Goal: Use online tool/utility

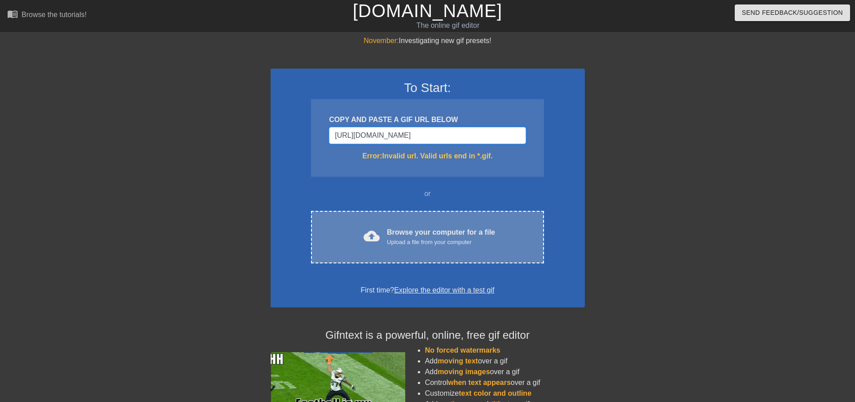
type input "[URL][DOMAIN_NAME]"
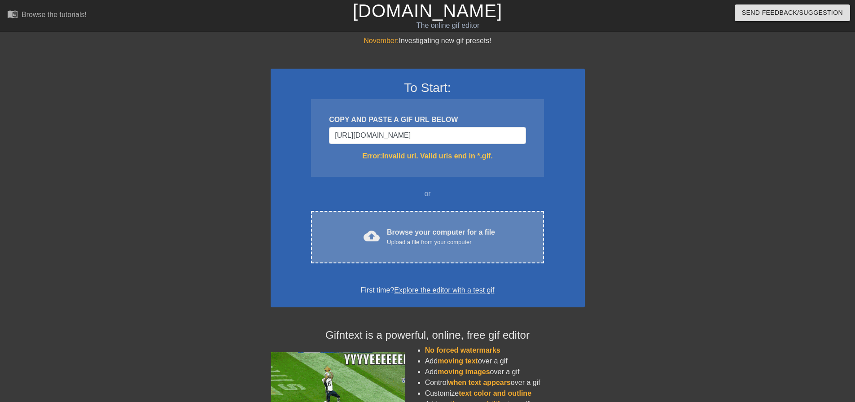
click at [429, 243] on div "Upload a file from your computer" at bounding box center [441, 242] width 108 height 9
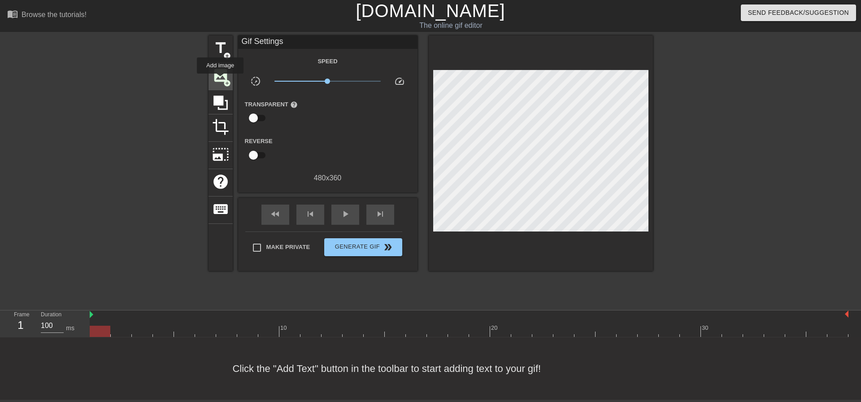
click at [220, 80] on span "image" at bounding box center [220, 75] width 17 height 17
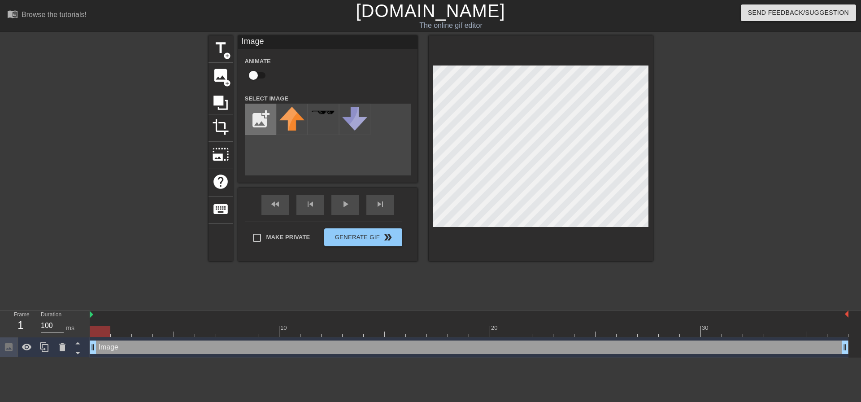
click at [256, 121] on input "file" at bounding box center [260, 119] width 31 height 31
type input "C:\fakepath\Screenshot [DATE] 150809.png"
click at [280, 120] on img at bounding box center [291, 121] width 25 height 29
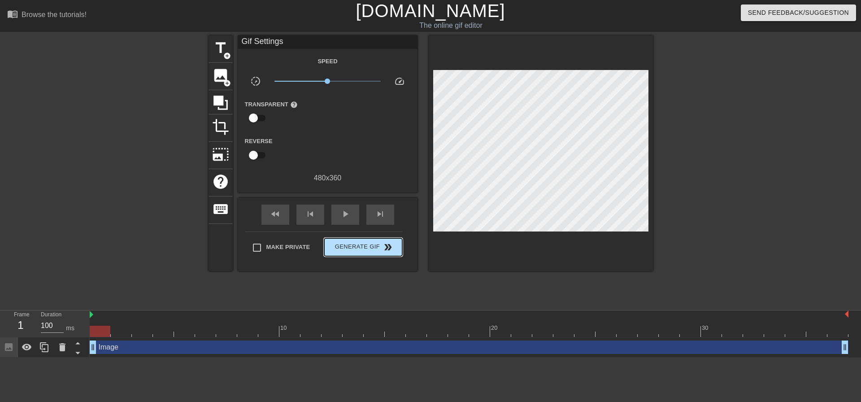
click at [343, 235] on div "Make Private Generate Gif double_arrow" at bounding box center [323, 248] width 157 height 35
click at [307, 213] on span "skip_previous" at bounding box center [310, 214] width 11 height 11
click at [349, 210] on span "play_arrow" at bounding box center [345, 214] width 11 height 11
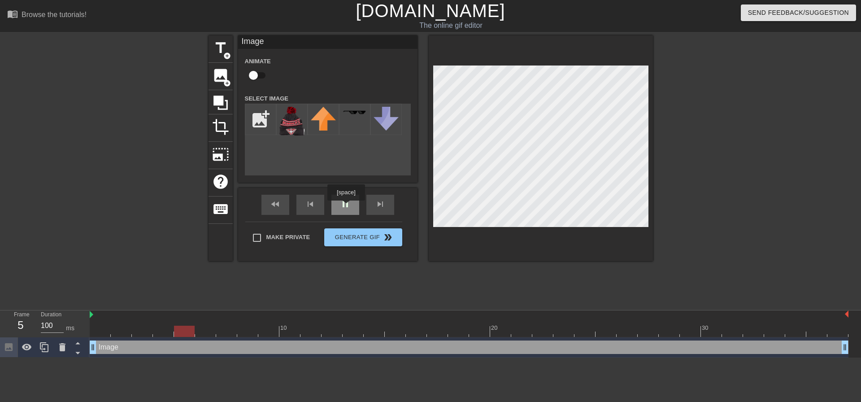
click at [346, 207] on div "pause" at bounding box center [346, 205] width 28 height 20
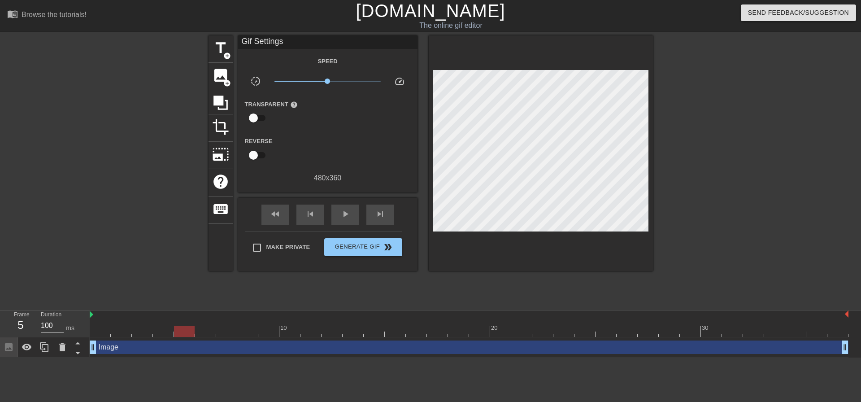
drag, startPoint x: 226, startPoint y: 329, endPoint x: 178, endPoint y: 331, distance: 48.0
click at [178, 331] on div at bounding box center [184, 331] width 21 height 11
drag, startPoint x: 184, startPoint y: 328, endPoint x: 106, endPoint y: 331, distance: 78.1
click at [106, 331] on div at bounding box center [100, 331] width 21 height 11
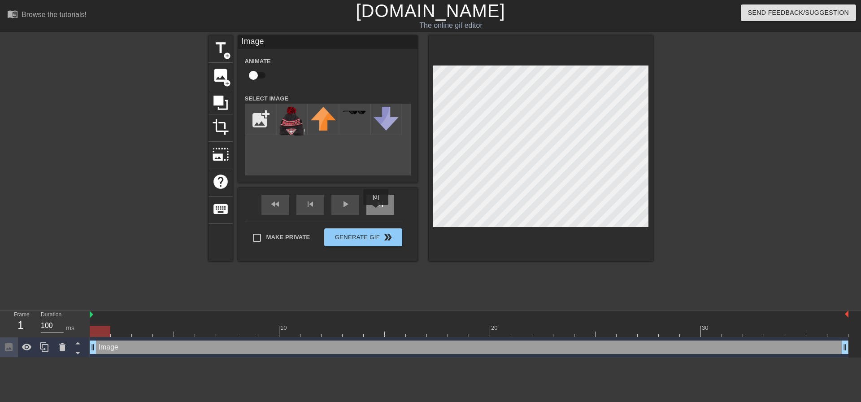
click at [376, 211] on div "skip_next" at bounding box center [381, 205] width 28 height 20
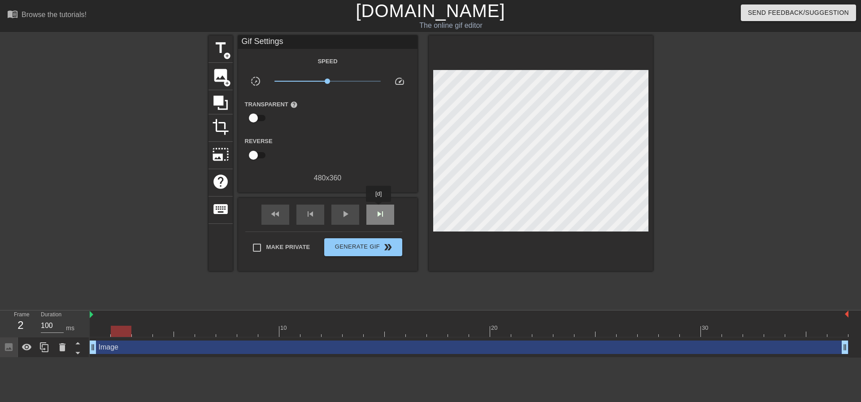
click at [379, 209] on span "skip_next" at bounding box center [380, 214] width 11 height 11
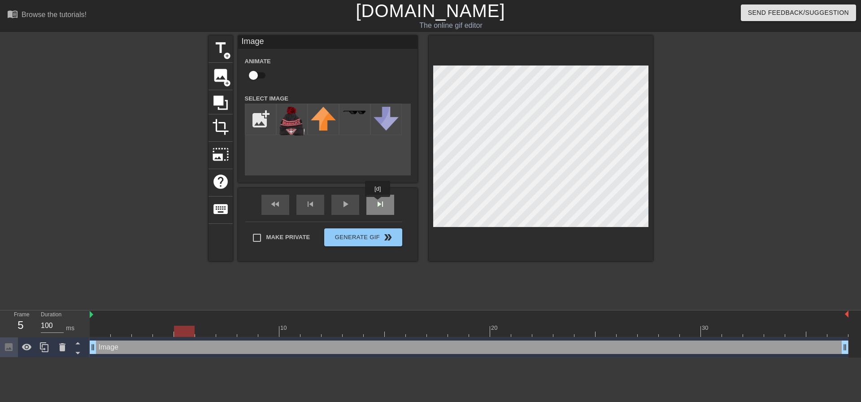
click at [378, 203] on div "fast_rewind skip_previous play_arrow skip_next" at bounding box center [328, 205] width 146 height 34
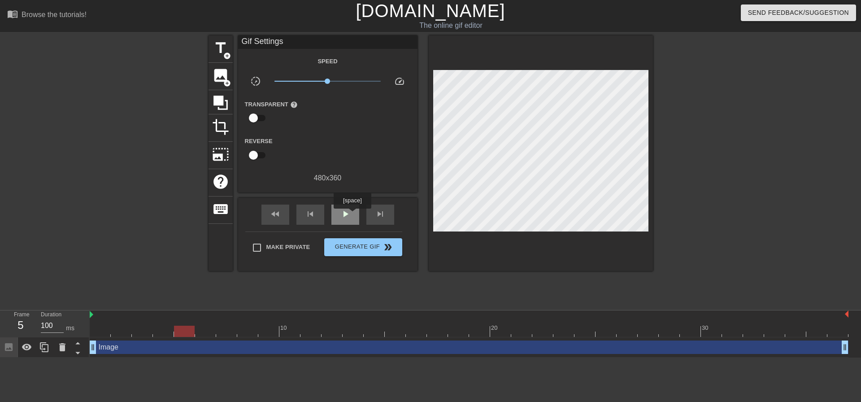
click at [352, 215] on div "play_arrow" at bounding box center [346, 215] width 28 height 20
click at [352, 215] on div "pause" at bounding box center [346, 215] width 28 height 20
drag, startPoint x: 348, startPoint y: 332, endPoint x: 208, endPoint y: 337, distance: 140.1
click at [208, 337] on div "10 20 30 Image drag_handle drag_handle" at bounding box center [476, 333] width 772 height 47
drag, startPoint x: 104, startPoint y: 350, endPoint x: 113, endPoint y: 350, distance: 9.0
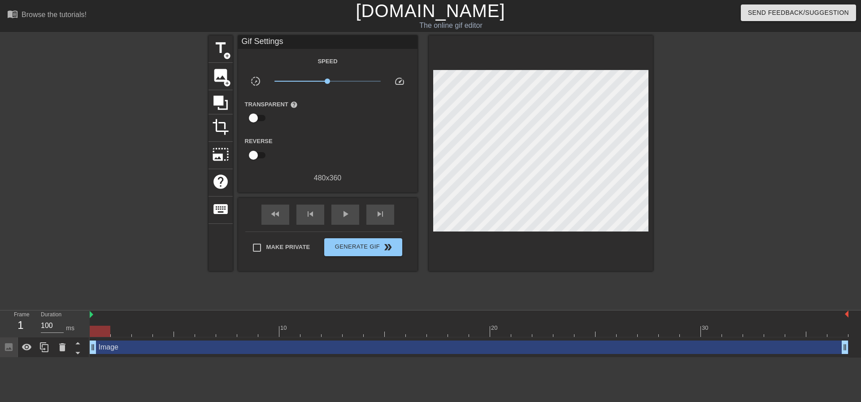
click at [113, 350] on div "Image drag_handle drag_handle" at bounding box center [469, 346] width 759 height 13
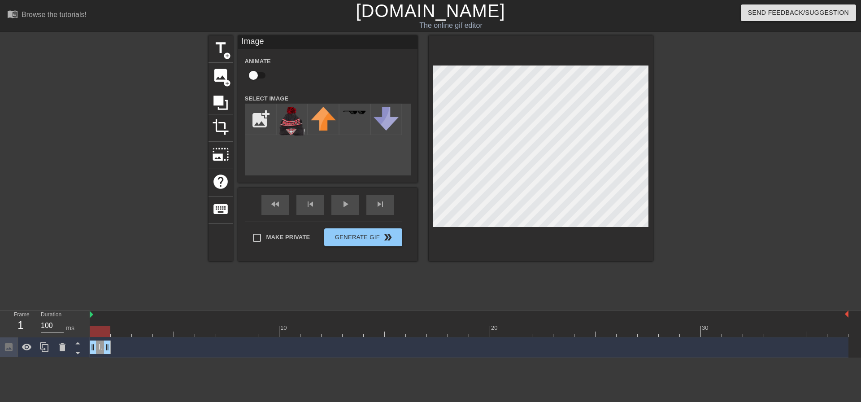
drag, startPoint x: 844, startPoint y: 348, endPoint x: 110, endPoint y: 348, distance: 733.9
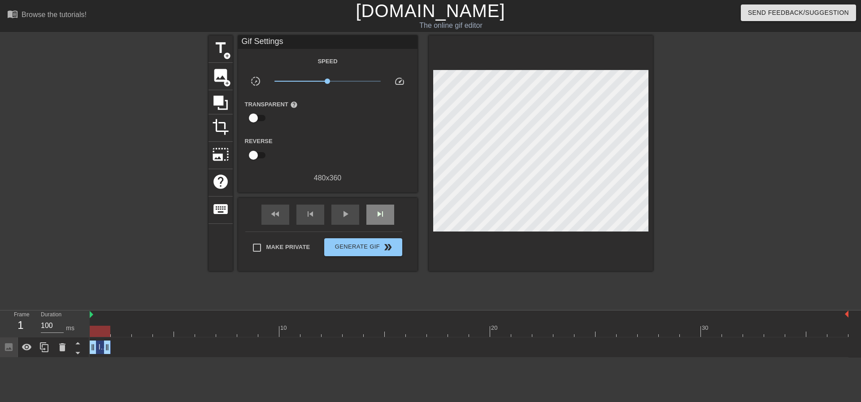
click at [379, 202] on div "fast_rewind skip_previous play_arrow skip_next" at bounding box center [328, 215] width 146 height 34
click at [119, 331] on div at bounding box center [469, 331] width 759 height 11
click at [223, 73] on span "image" at bounding box center [220, 75] width 17 height 17
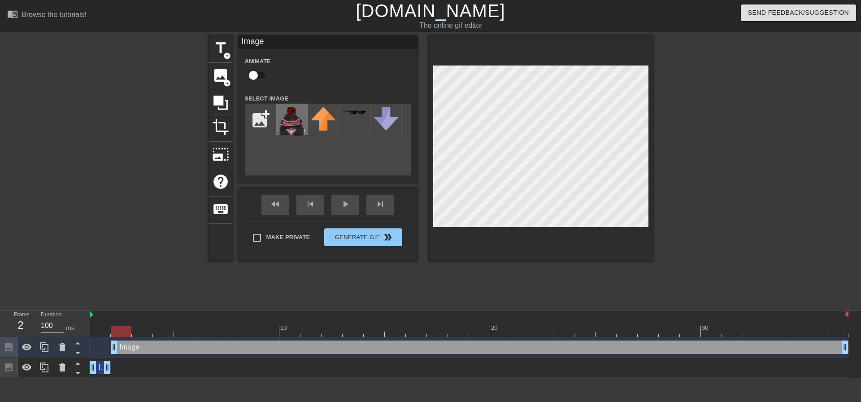
click at [293, 123] on img at bounding box center [291, 121] width 25 height 29
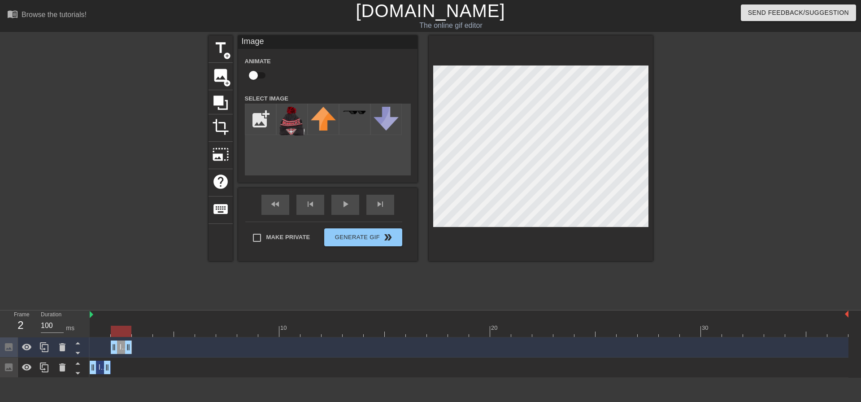
drag, startPoint x: 845, startPoint y: 345, endPoint x: 114, endPoint y: 371, distance: 731.2
click at [121, 371] on div "Image drag_handle drag_handle Image drag_handle drag_handle" at bounding box center [476, 357] width 772 height 40
click at [379, 204] on div "skip_next" at bounding box center [381, 205] width 28 height 20
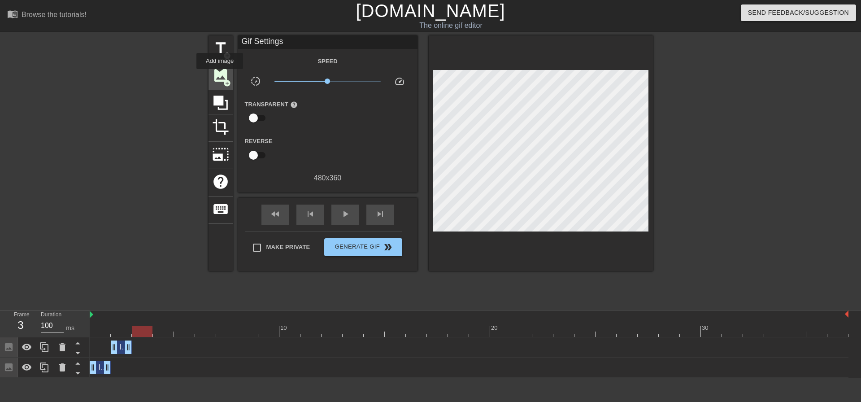
click at [220, 75] on span "image" at bounding box center [220, 75] width 17 height 17
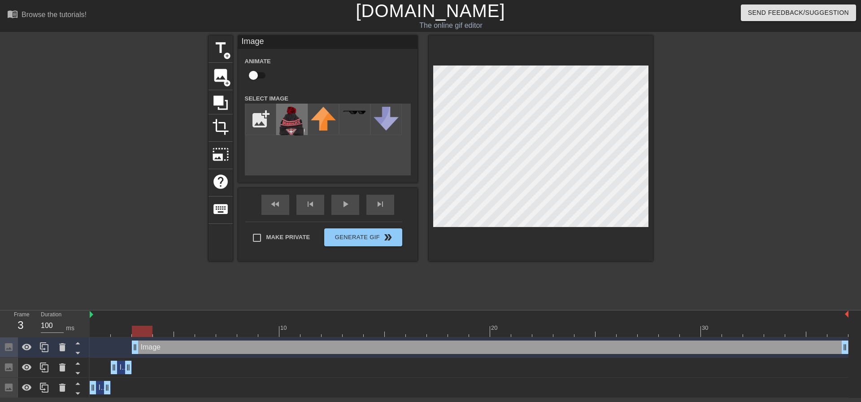
click at [292, 120] on img at bounding box center [291, 121] width 25 height 29
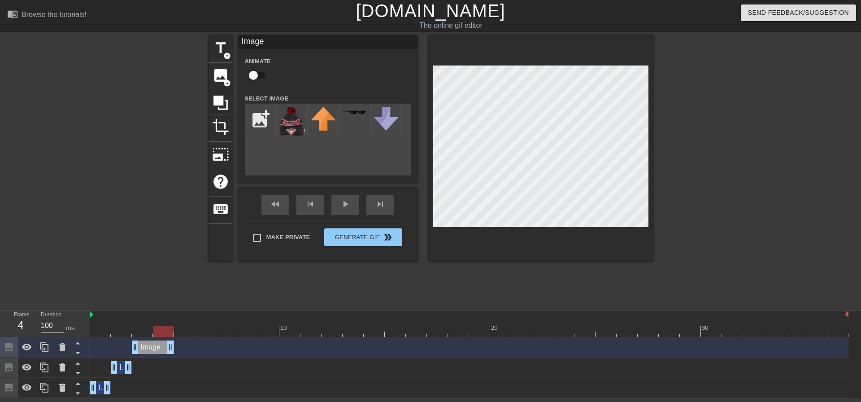
drag, startPoint x: 844, startPoint y: 346, endPoint x: 164, endPoint y: 351, distance: 680.1
click at [376, 207] on div "skip_next" at bounding box center [381, 205] width 28 height 20
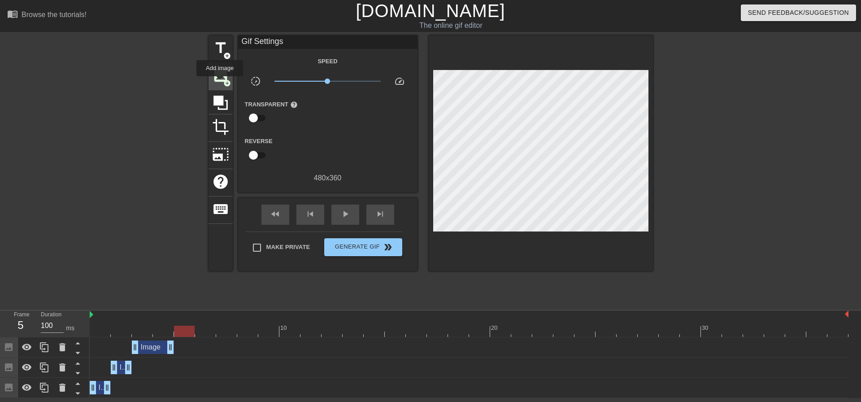
click at [220, 83] on span "image" at bounding box center [220, 75] width 17 height 17
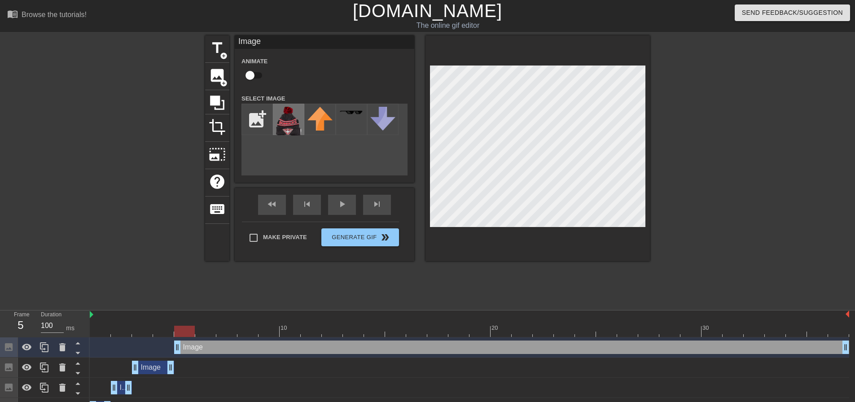
click at [277, 121] on img at bounding box center [288, 121] width 25 height 29
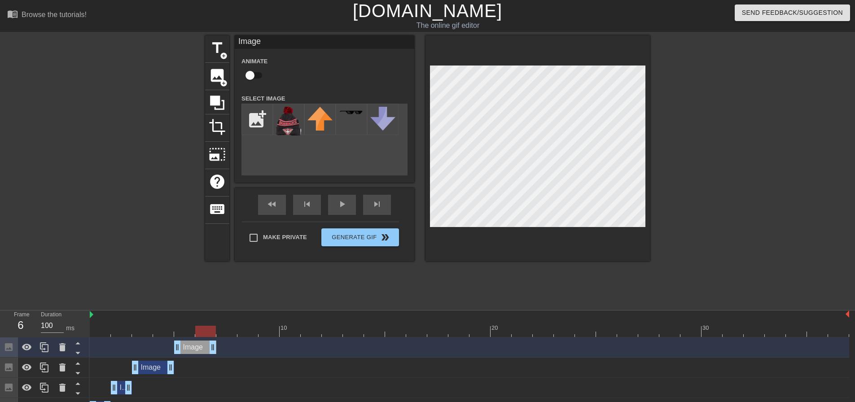
drag, startPoint x: 843, startPoint y: 348, endPoint x: 205, endPoint y: 349, distance: 637.9
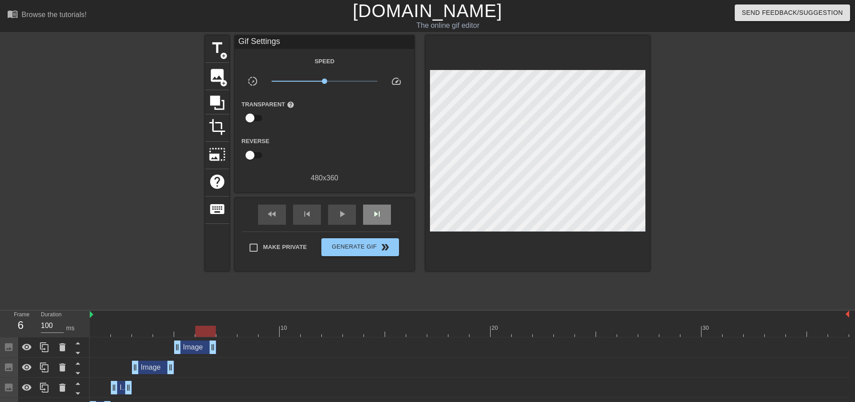
click at [367, 201] on div "fast_rewind skip_previous play_arrow skip_next" at bounding box center [324, 215] width 146 height 34
click at [371, 214] on span "skip_next" at bounding box center [376, 214] width 11 height 11
click at [219, 83] on span "image" at bounding box center [217, 75] width 17 height 17
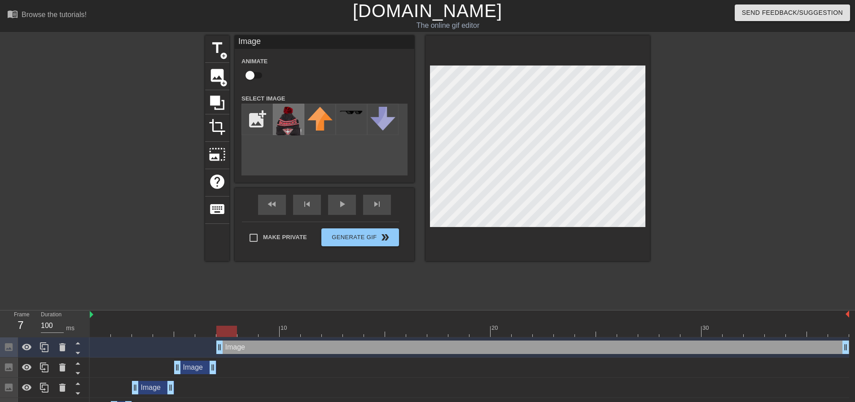
click at [283, 121] on img at bounding box center [288, 121] width 25 height 29
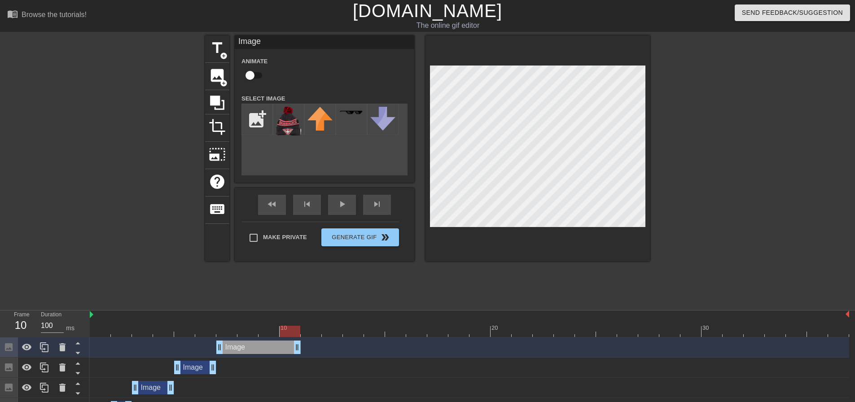
drag, startPoint x: 845, startPoint y: 345, endPoint x: 288, endPoint y: 340, distance: 557.6
click at [288, 340] on div "Image drag_handle drag_handle" at bounding box center [469, 347] width 759 height 20
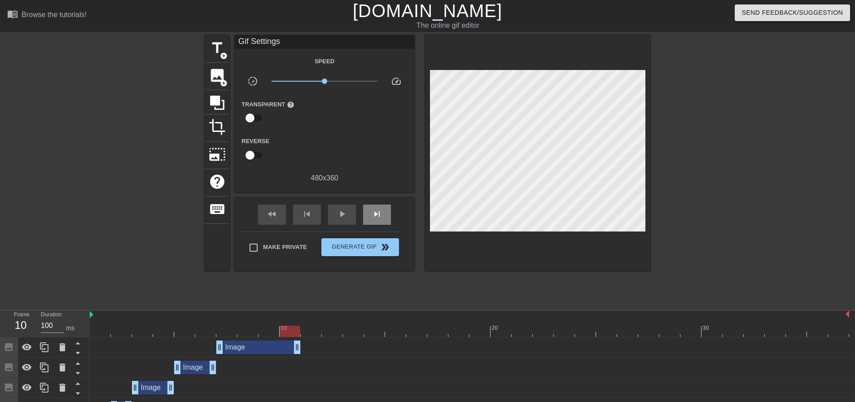
click at [370, 203] on div "fast_rewind skip_previous play_arrow skip_next" at bounding box center [324, 215] width 146 height 34
click at [371, 209] on div "skip_next" at bounding box center [377, 215] width 28 height 20
click at [211, 81] on span "image" at bounding box center [217, 75] width 17 height 17
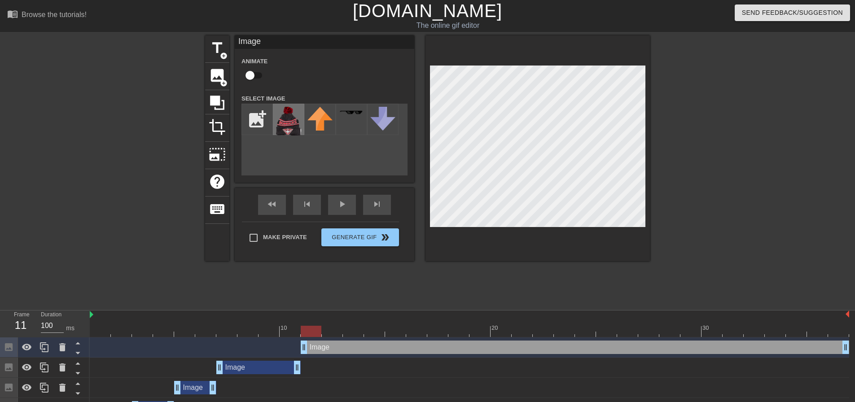
click at [287, 127] on img at bounding box center [288, 121] width 25 height 29
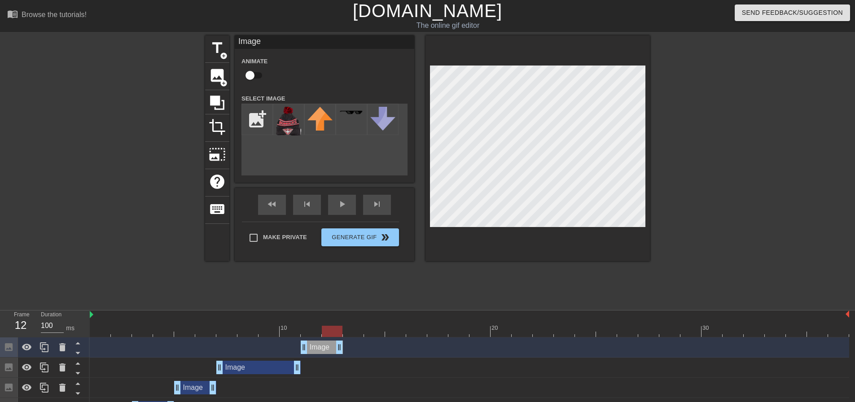
drag, startPoint x: 847, startPoint y: 345, endPoint x: 330, endPoint y: 341, distance: 516.4
click at [374, 205] on div "skip_next" at bounding box center [377, 205] width 28 height 20
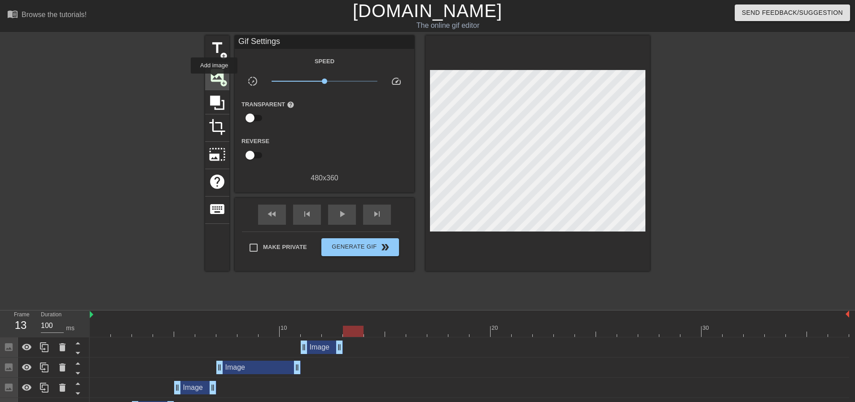
click at [214, 80] on span "image" at bounding box center [217, 75] width 17 height 17
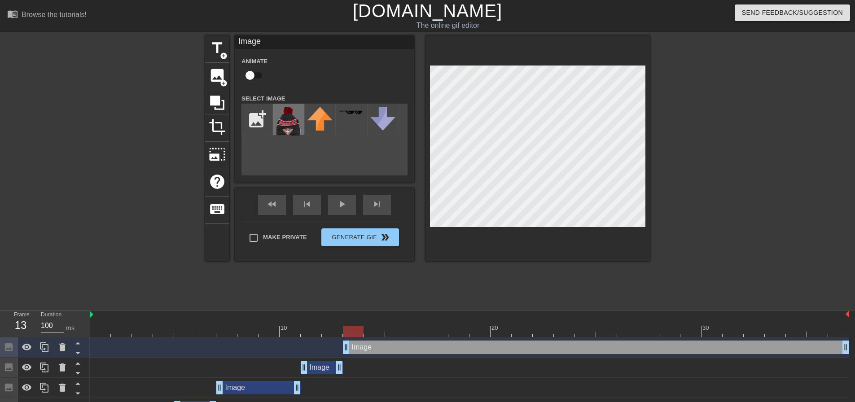
click at [296, 128] on img at bounding box center [288, 121] width 25 height 29
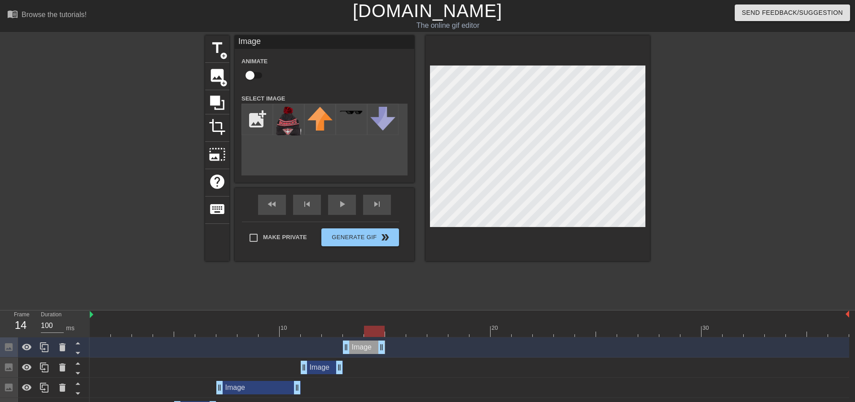
drag, startPoint x: 846, startPoint y: 344, endPoint x: 380, endPoint y: 350, distance: 466.6
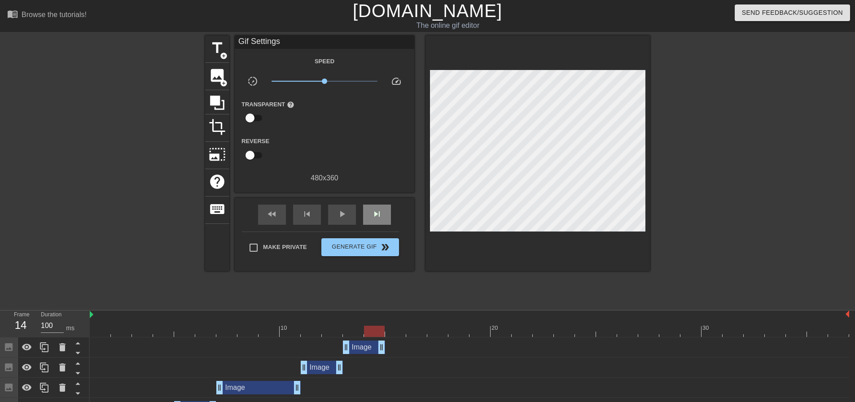
click at [377, 203] on div "fast_rewind skip_previous play_arrow skip_next" at bounding box center [324, 215] width 146 height 34
click at [383, 209] on div "skip_next" at bounding box center [377, 215] width 28 height 20
click at [216, 80] on span "image" at bounding box center [217, 75] width 17 height 17
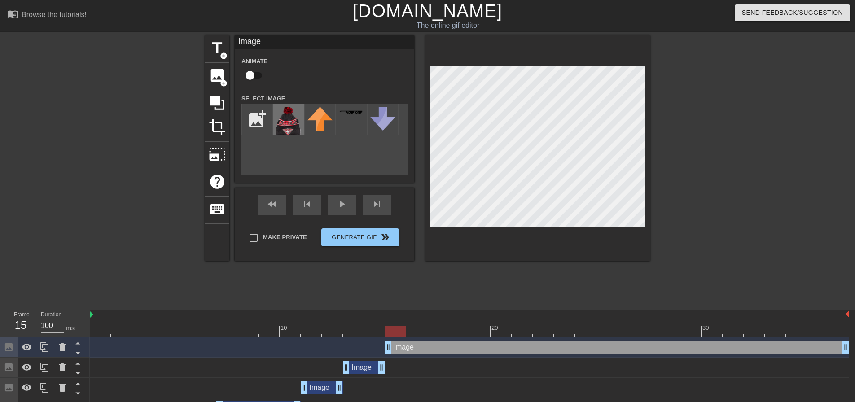
click at [285, 119] on img at bounding box center [288, 121] width 25 height 29
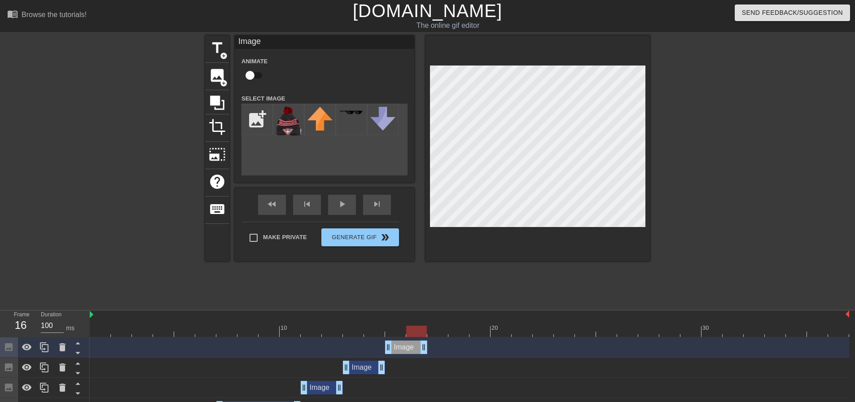
drag, startPoint x: 846, startPoint y: 349, endPoint x: 430, endPoint y: 327, distance: 416.8
click at [430, 327] on div "10 20 30 Image drag_handle drag_handle Image drag_handle drag_handle Image drag…" at bounding box center [472, 404] width 765 height 188
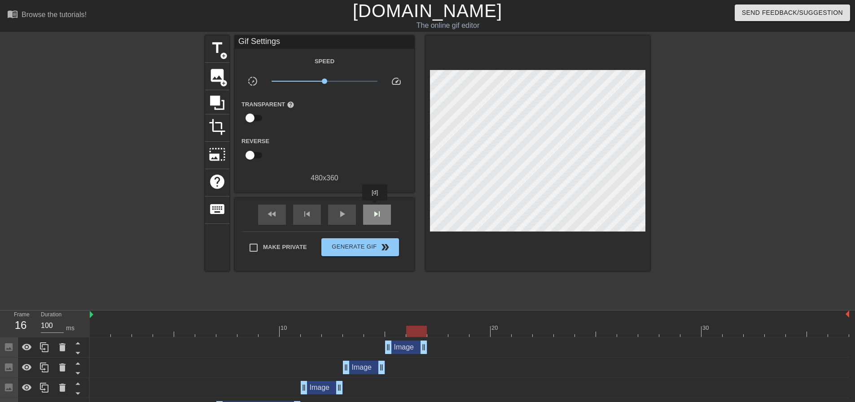
click at [375, 207] on div "skip_next" at bounding box center [377, 215] width 28 height 20
click at [221, 78] on span "image" at bounding box center [217, 75] width 17 height 17
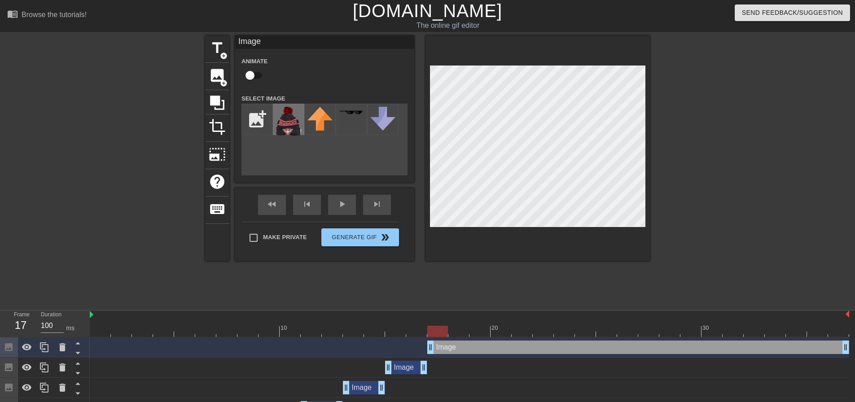
click at [291, 118] on img at bounding box center [288, 121] width 25 height 29
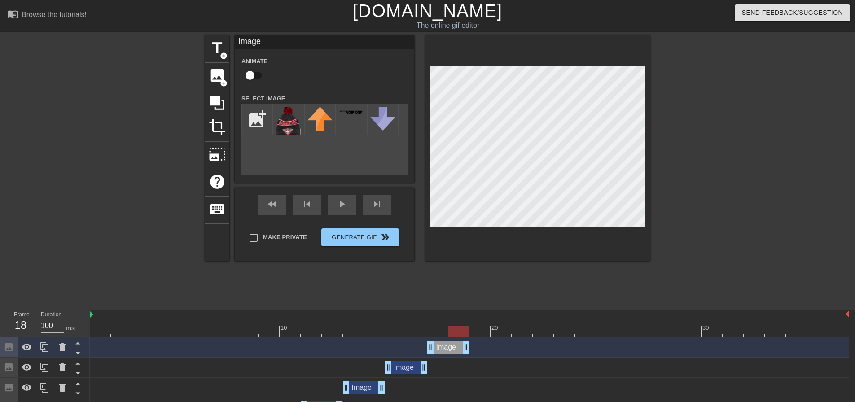
drag, startPoint x: 846, startPoint y: 346, endPoint x: 472, endPoint y: 324, distance: 373.9
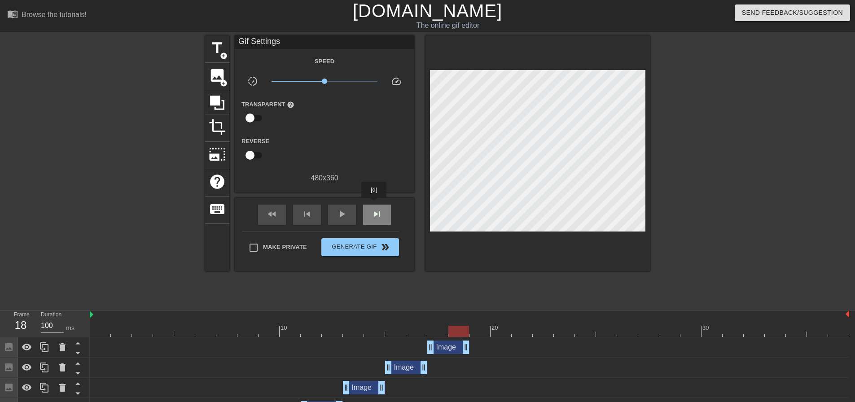
click at [374, 205] on div "skip_next" at bounding box center [377, 215] width 28 height 20
click at [224, 83] on span "add_circle" at bounding box center [224, 83] width 8 height 8
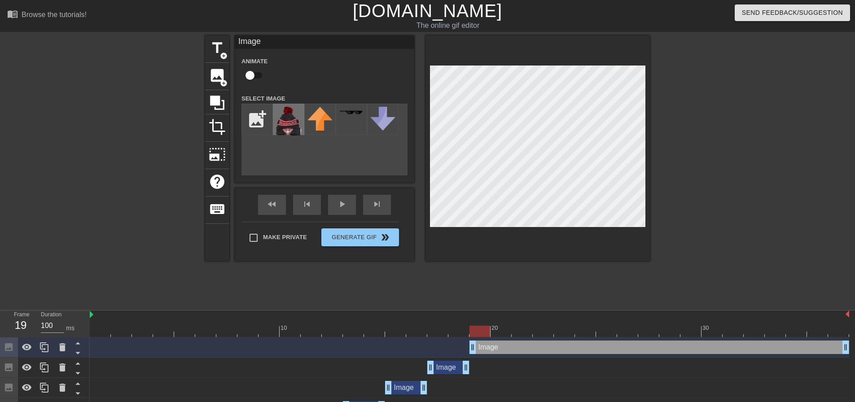
click at [297, 122] on img at bounding box center [288, 121] width 25 height 29
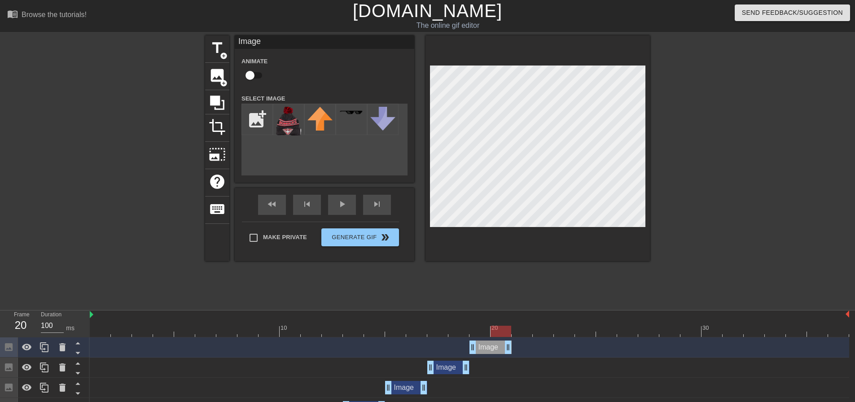
drag, startPoint x: 846, startPoint y: 345, endPoint x: 509, endPoint y: 340, distance: 336.9
click at [509, 340] on div "Image drag_handle drag_handle" at bounding box center [469, 347] width 759 height 20
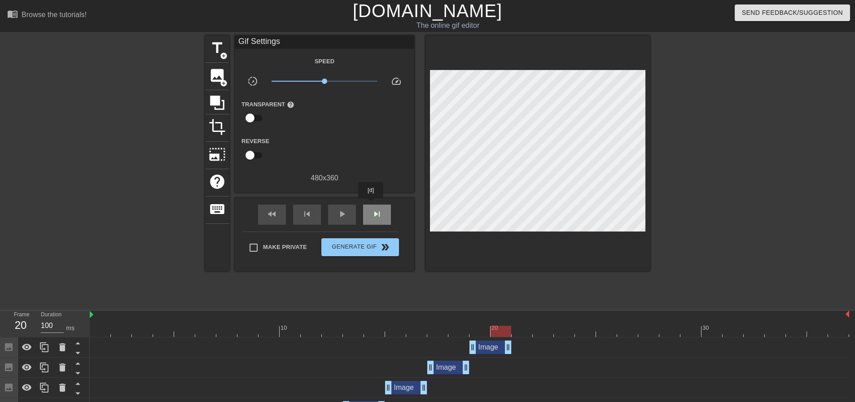
click at [371, 205] on div "skip_next" at bounding box center [377, 215] width 28 height 20
click at [219, 73] on span "image" at bounding box center [217, 75] width 17 height 17
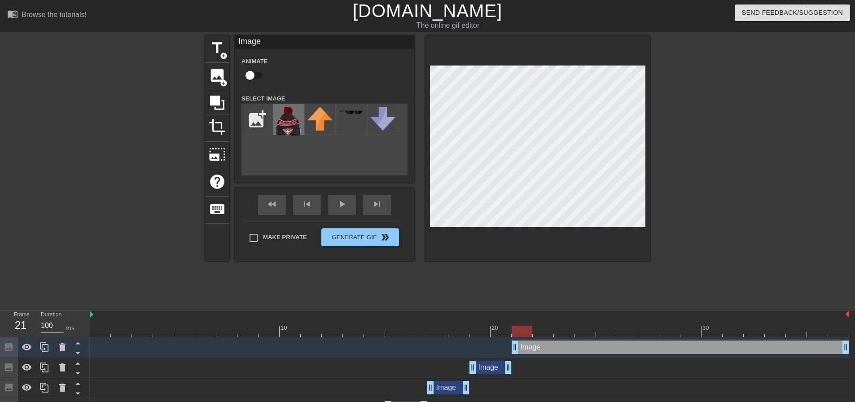
click at [294, 123] on img at bounding box center [288, 121] width 25 height 29
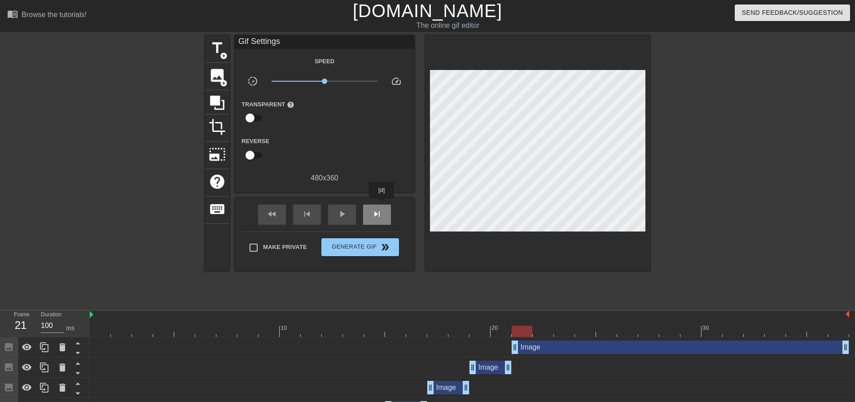
click at [382, 205] on div "skip_next" at bounding box center [377, 215] width 28 height 20
click at [301, 215] on div "skip_previous" at bounding box center [307, 215] width 28 height 20
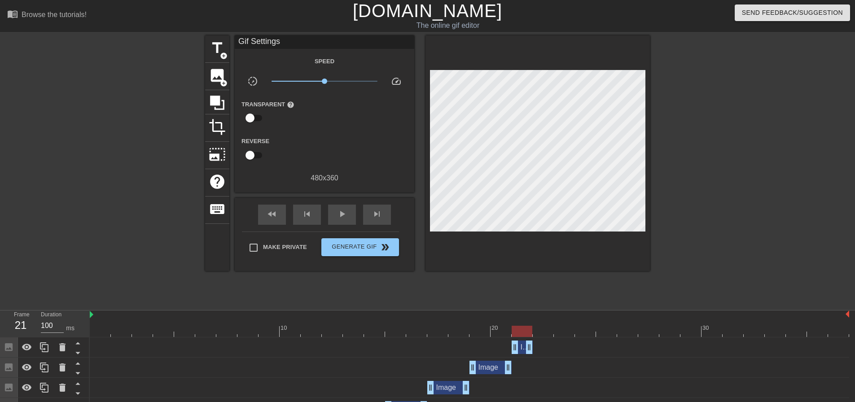
drag, startPoint x: 845, startPoint y: 347, endPoint x: 532, endPoint y: 346, distance: 313.1
click at [369, 215] on div "skip_next" at bounding box center [377, 215] width 28 height 20
click at [216, 76] on span "image" at bounding box center [217, 75] width 17 height 17
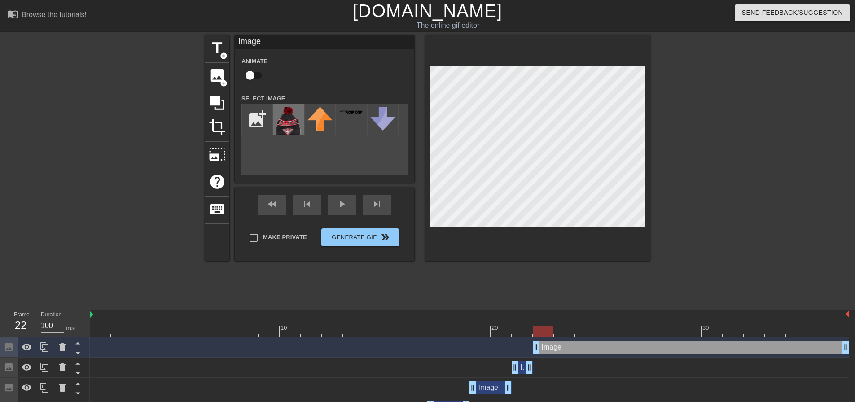
click at [282, 116] on img at bounding box center [288, 121] width 25 height 29
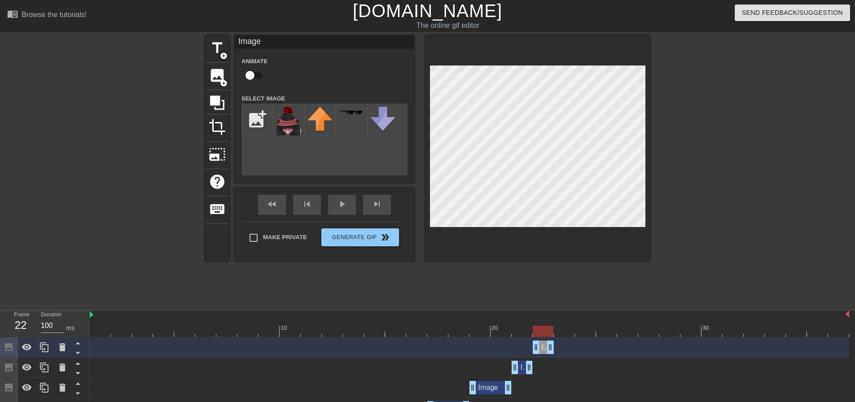
drag, startPoint x: 847, startPoint y: 346, endPoint x: 550, endPoint y: 341, distance: 296.6
drag, startPoint x: 548, startPoint y: 347, endPoint x: 575, endPoint y: 348, distance: 26.5
click at [575, 348] on div "Image drag_handle drag_handle" at bounding box center [469, 346] width 759 height 13
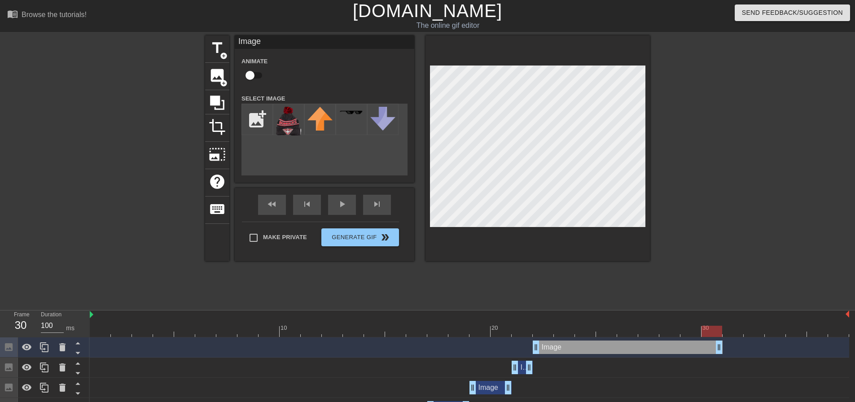
drag, startPoint x: 570, startPoint y: 343, endPoint x: 708, endPoint y: 341, distance: 138.6
drag, startPoint x: 716, startPoint y: 345, endPoint x: 602, endPoint y: 348, distance: 113.1
click at [375, 202] on div "fast_rewind skip_previous play_arrow skip_next" at bounding box center [324, 205] width 146 height 34
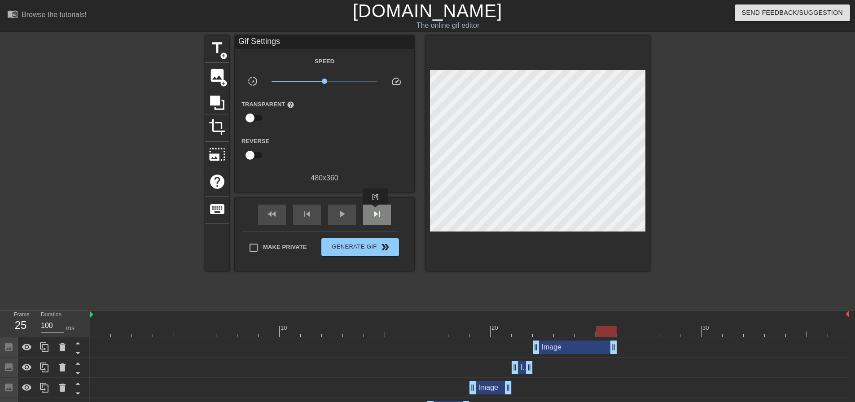
click at [375, 211] on span "skip_next" at bounding box center [376, 214] width 11 height 11
click at [218, 72] on span "image" at bounding box center [217, 75] width 17 height 17
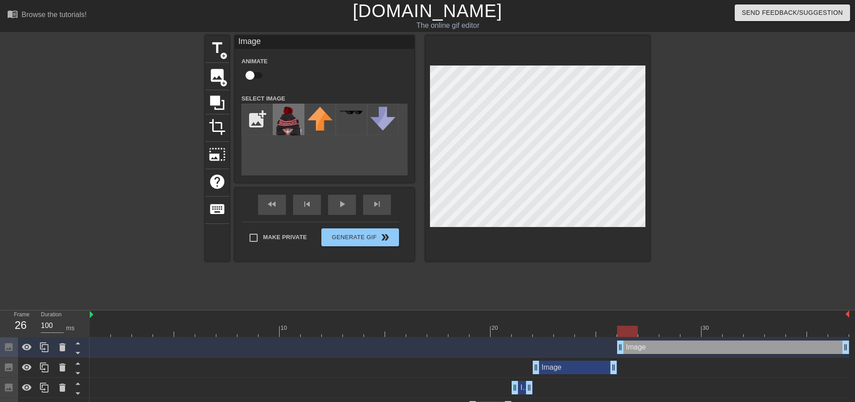
click at [293, 113] on img at bounding box center [288, 121] width 25 height 29
drag, startPoint x: 846, startPoint y: 343, endPoint x: 812, endPoint y: 343, distance: 34.1
click at [812, 343] on div "Image drag_handle drag_handle" at bounding box center [469, 346] width 759 height 13
drag, startPoint x: 805, startPoint y: 350, endPoint x: 850, endPoint y: 347, distance: 44.5
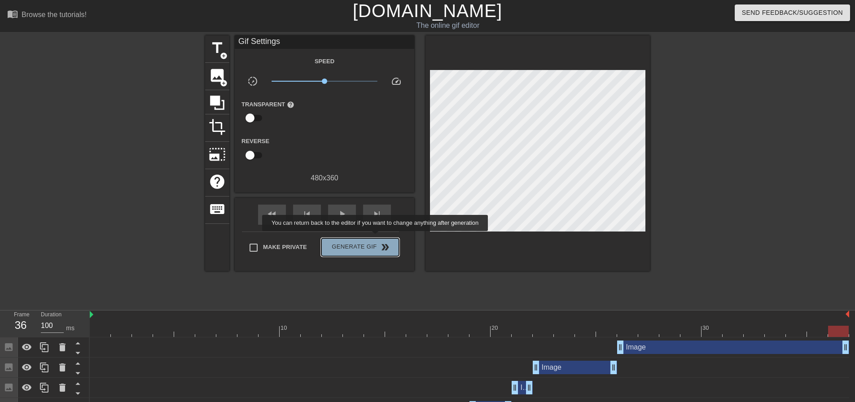
click at [376, 238] on button "Generate Gif double_arrow" at bounding box center [360, 247] width 78 height 18
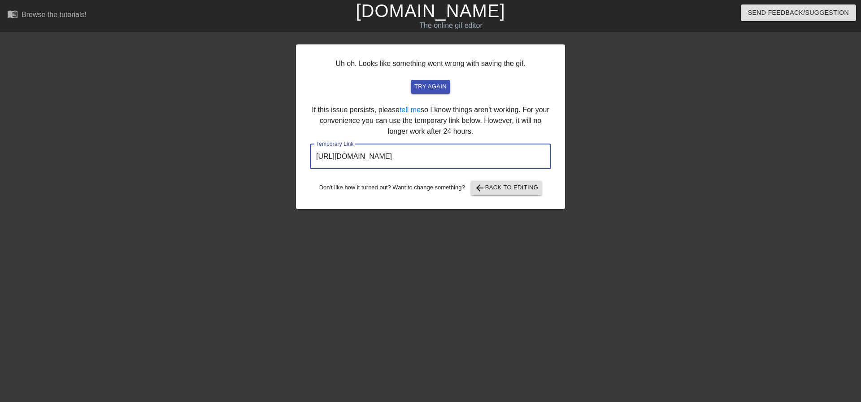
drag, startPoint x: 500, startPoint y: 155, endPoint x: 301, endPoint y: 167, distance: 199.6
click at [301, 167] on div "Uh oh. Looks like something went wrong with saving the gif. try again If this i…" at bounding box center [430, 126] width 269 height 165
